Goal: Navigation & Orientation: Find specific page/section

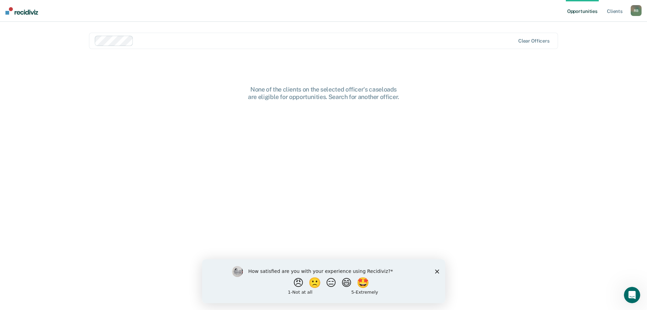
click at [296, 93] on div "None of the clients on the selected officer's caseloads are eligible for opport…" at bounding box center [323, 93] width 217 height 15
click at [435, 272] on icon "Close survey" at bounding box center [437, 271] width 4 height 4
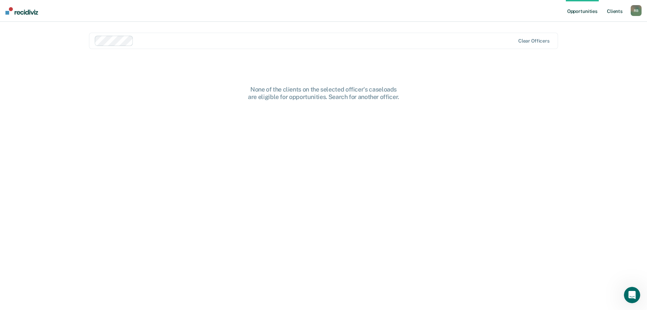
click at [612, 13] on link "Client s" at bounding box center [615, 11] width 18 height 22
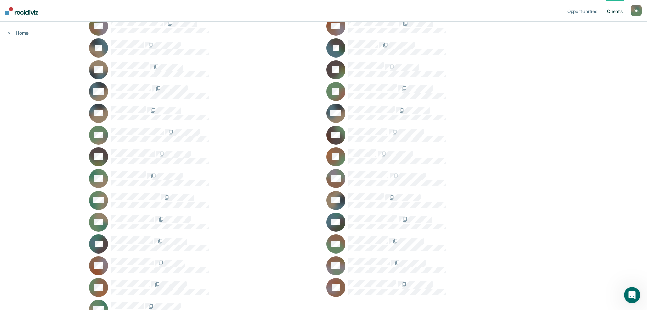
scroll to position [143, 0]
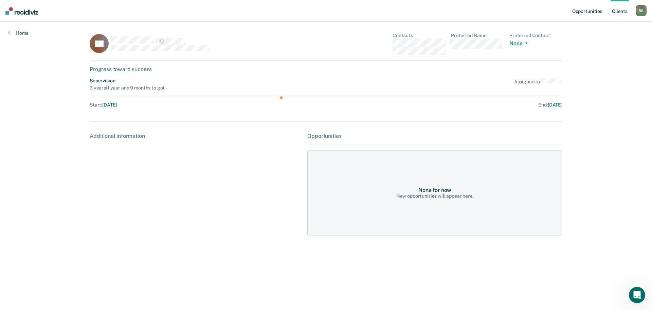
click at [587, 11] on link "Opportunities" at bounding box center [587, 11] width 33 height 22
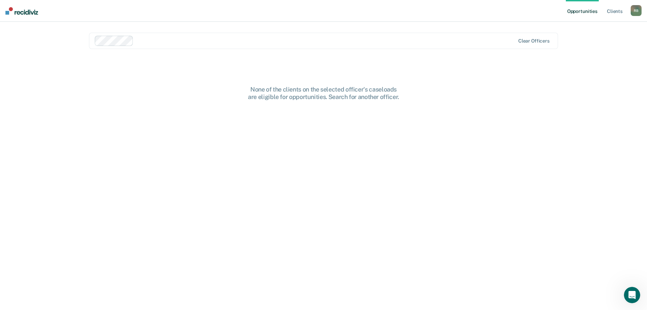
click at [635, 11] on div "R B" at bounding box center [636, 10] width 11 height 11
click at [617, 13] on link "Client s" at bounding box center [615, 11] width 18 height 22
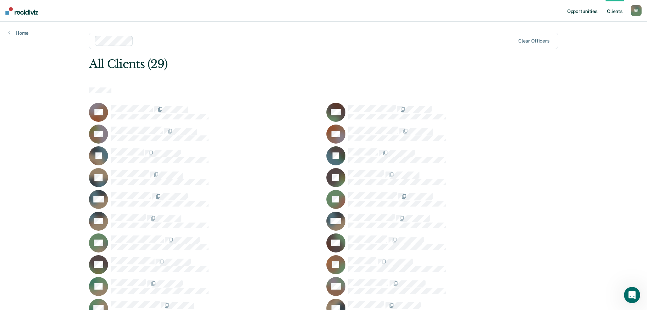
click at [594, 12] on link "Opportunities" at bounding box center [582, 11] width 33 height 22
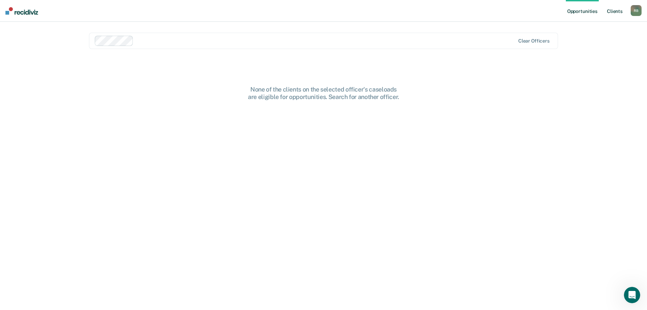
click at [616, 13] on link "Client s" at bounding box center [615, 11] width 18 height 22
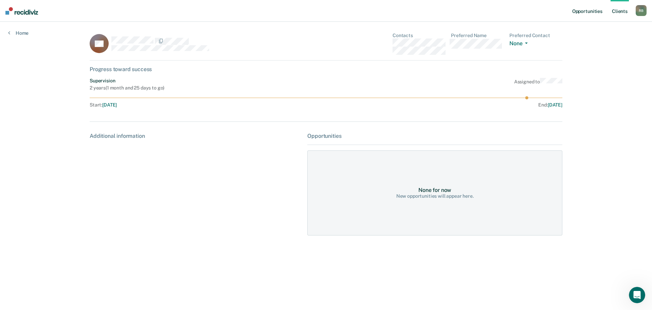
click at [585, 11] on link "Opportunities" at bounding box center [587, 11] width 33 height 22
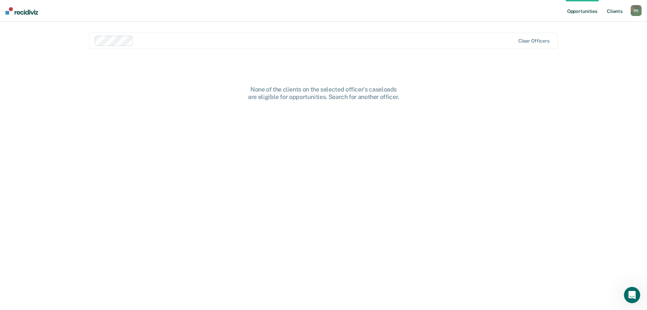
click at [610, 10] on link "Client s" at bounding box center [615, 11] width 18 height 22
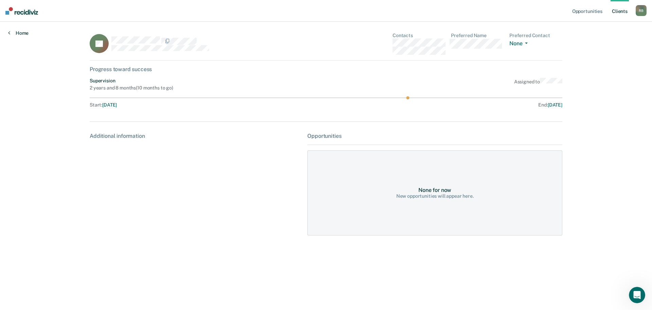
click at [18, 33] on link "Home" at bounding box center [18, 33] width 20 height 6
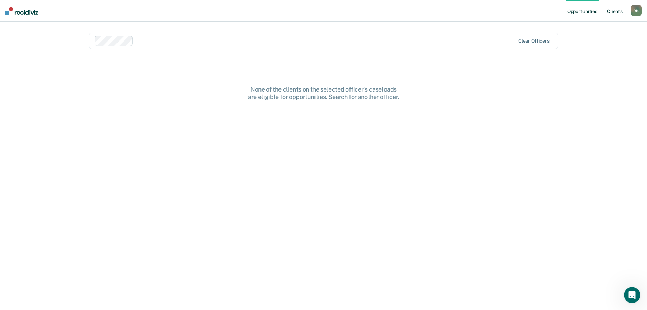
click at [613, 13] on link "Client s" at bounding box center [615, 11] width 18 height 22
